Goal: Task Accomplishment & Management: Complete application form

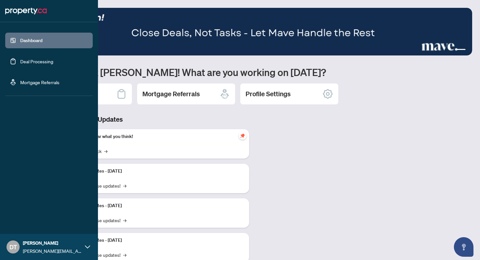
click at [52, 60] on link "Deal Processing" at bounding box center [36, 61] width 33 height 6
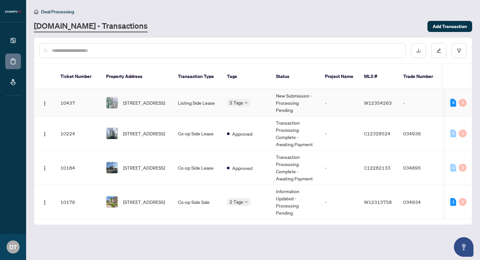
click at [205, 94] on td "Listing Side Lease" at bounding box center [197, 102] width 49 height 27
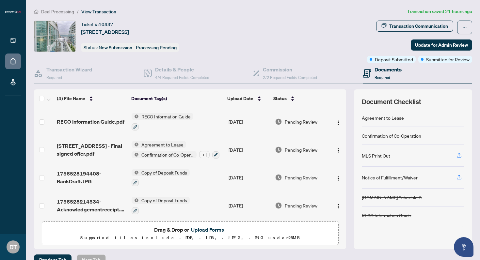
scroll to position [3, 0]
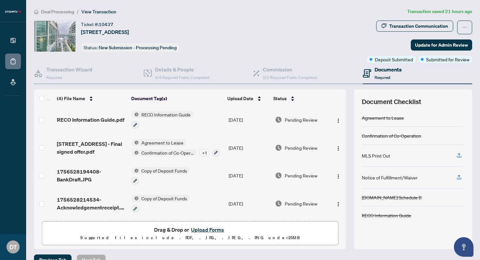
click at [216, 232] on button "Upload Forms" at bounding box center [207, 230] width 37 height 8
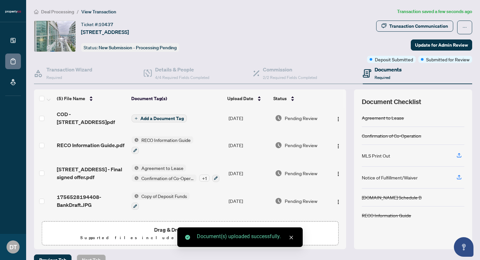
click at [162, 116] on span "Add a Document Tag" at bounding box center [161, 118] width 43 height 5
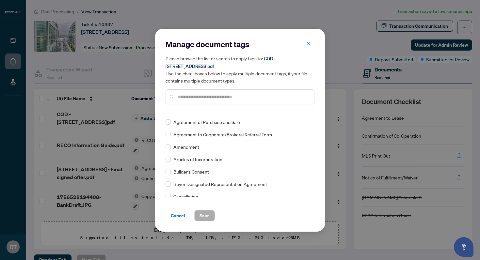
scroll to position [113, 0]
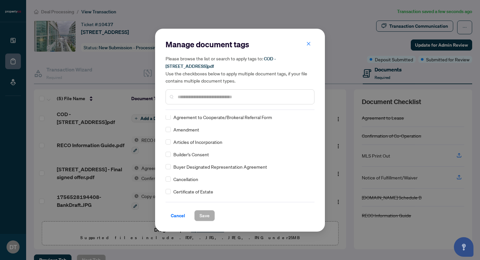
click at [212, 95] on input "text" at bounding box center [243, 96] width 131 height 7
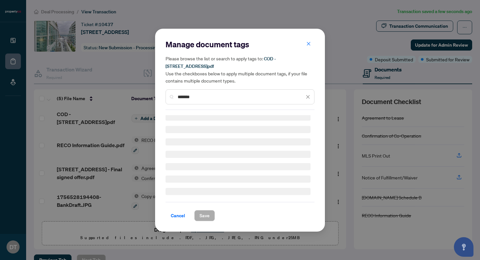
scroll to position [0, 0]
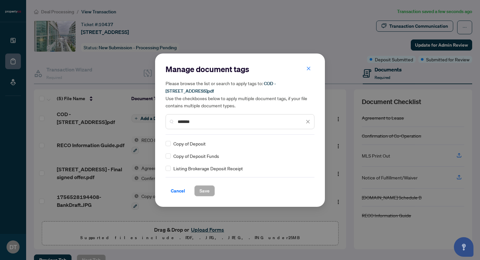
type input "*******"
click at [205, 192] on span "Save" at bounding box center [205, 191] width 10 height 10
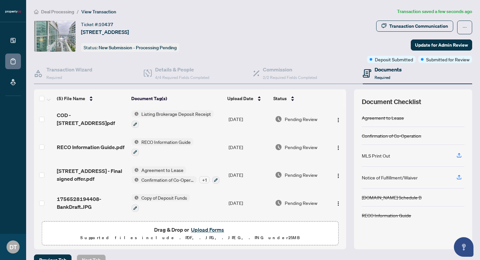
scroll to position [30, 0]
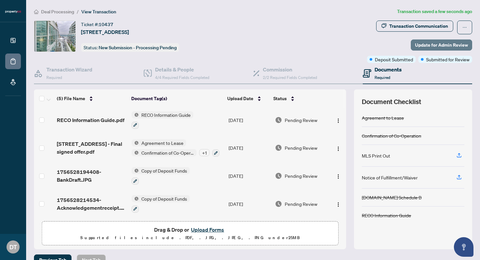
click at [437, 42] on span "Update for Admin Review" at bounding box center [441, 45] width 53 height 10
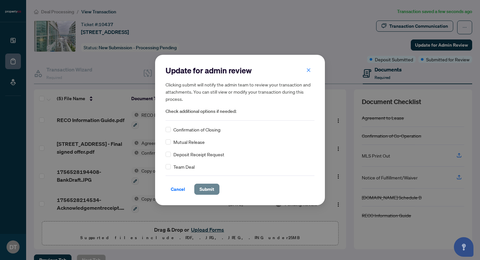
click at [214, 187] on span "Submit" at bounding box center [207, 189] width 15 height 10
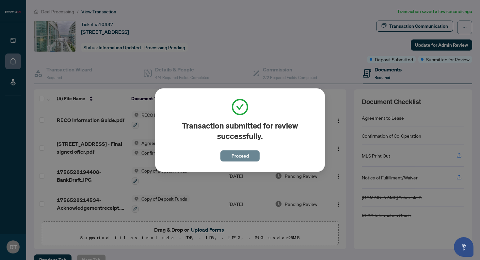
click at [242, 157] on span "Proceed" at bounding box center [240, 156] width 17 height 10
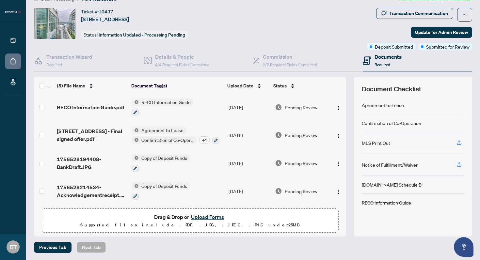
scroll to position [0, 0]
